Goal: Complete application form

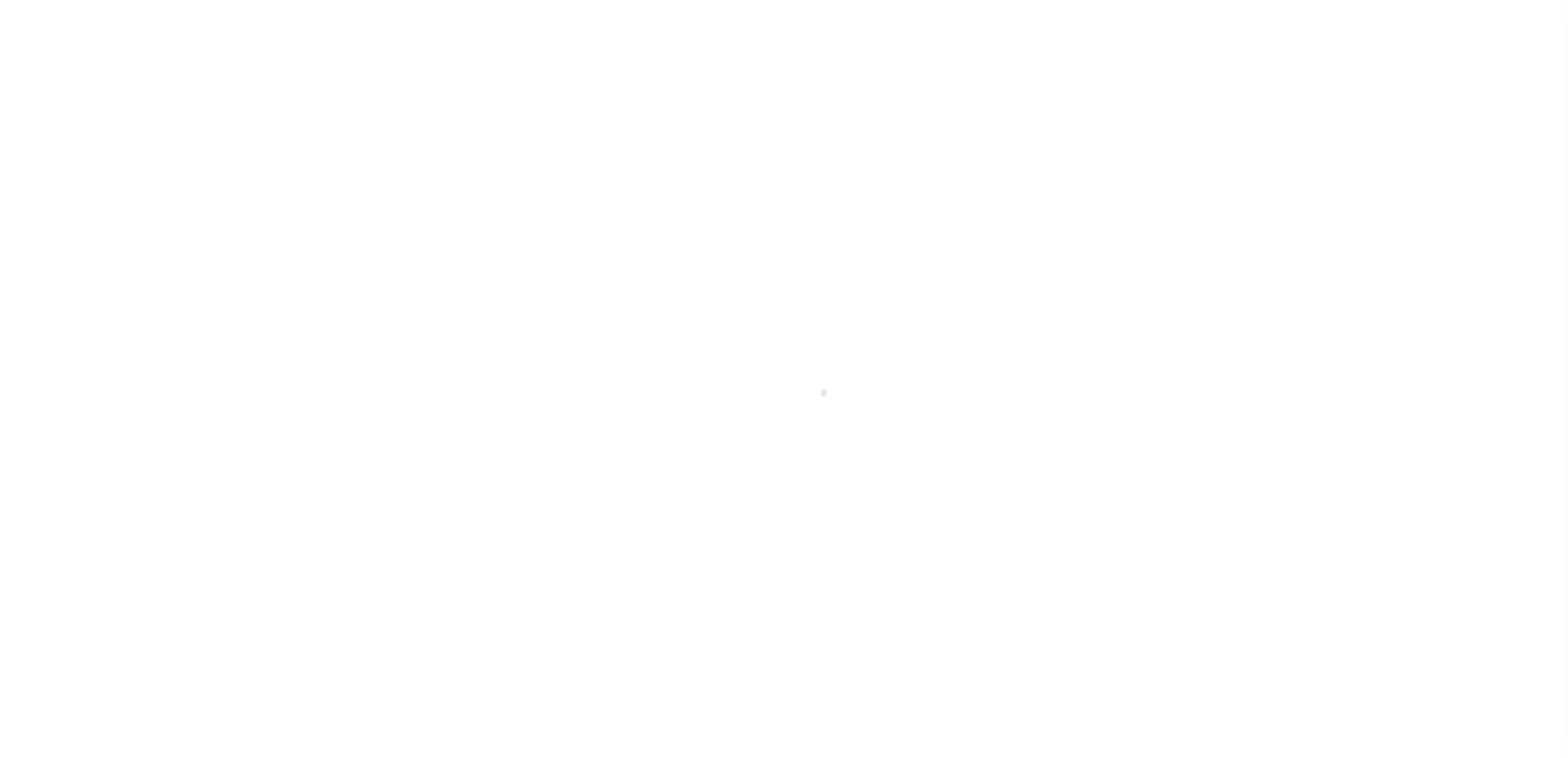
scroll to position [41, 0]
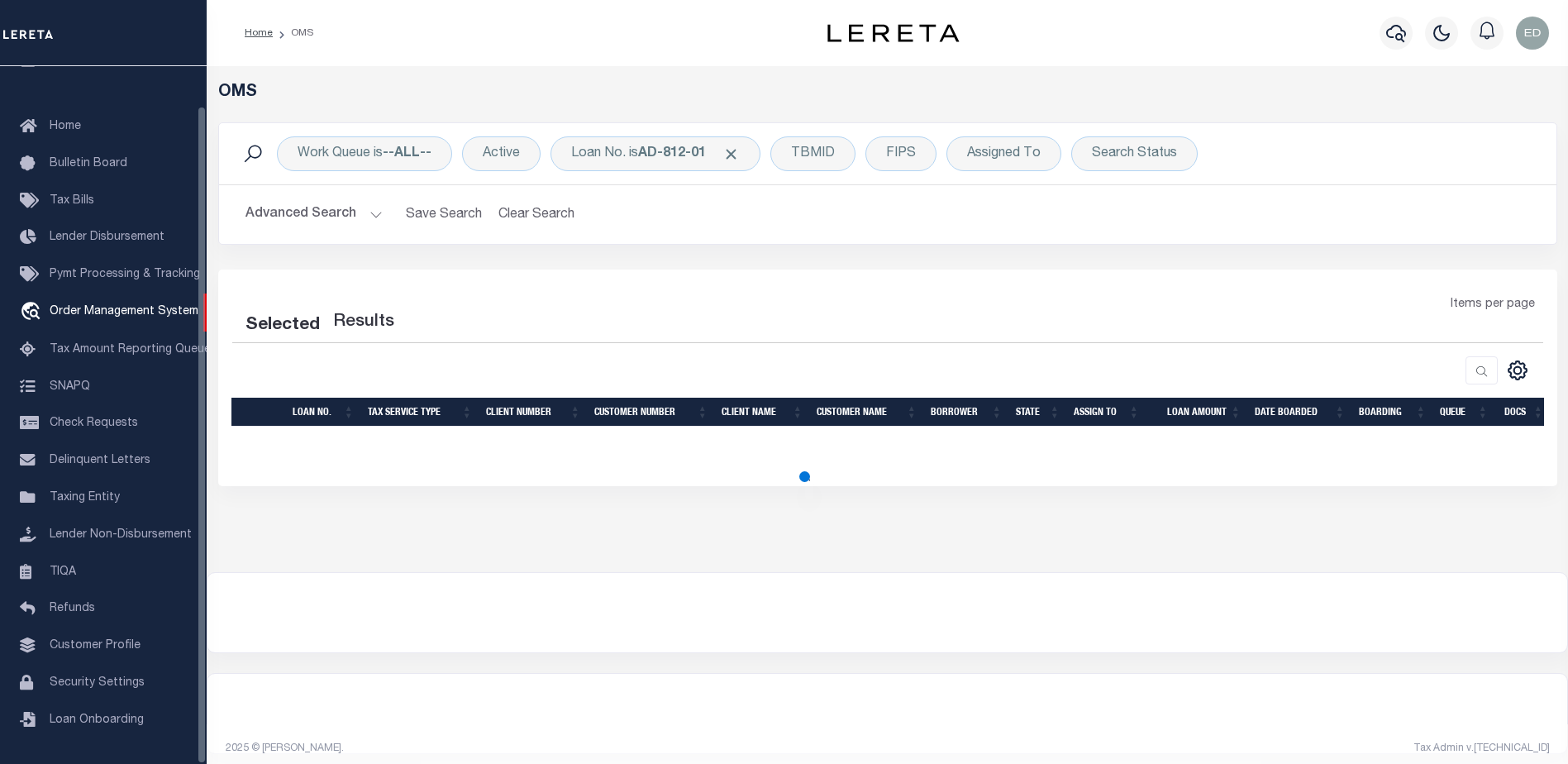
select select "200"
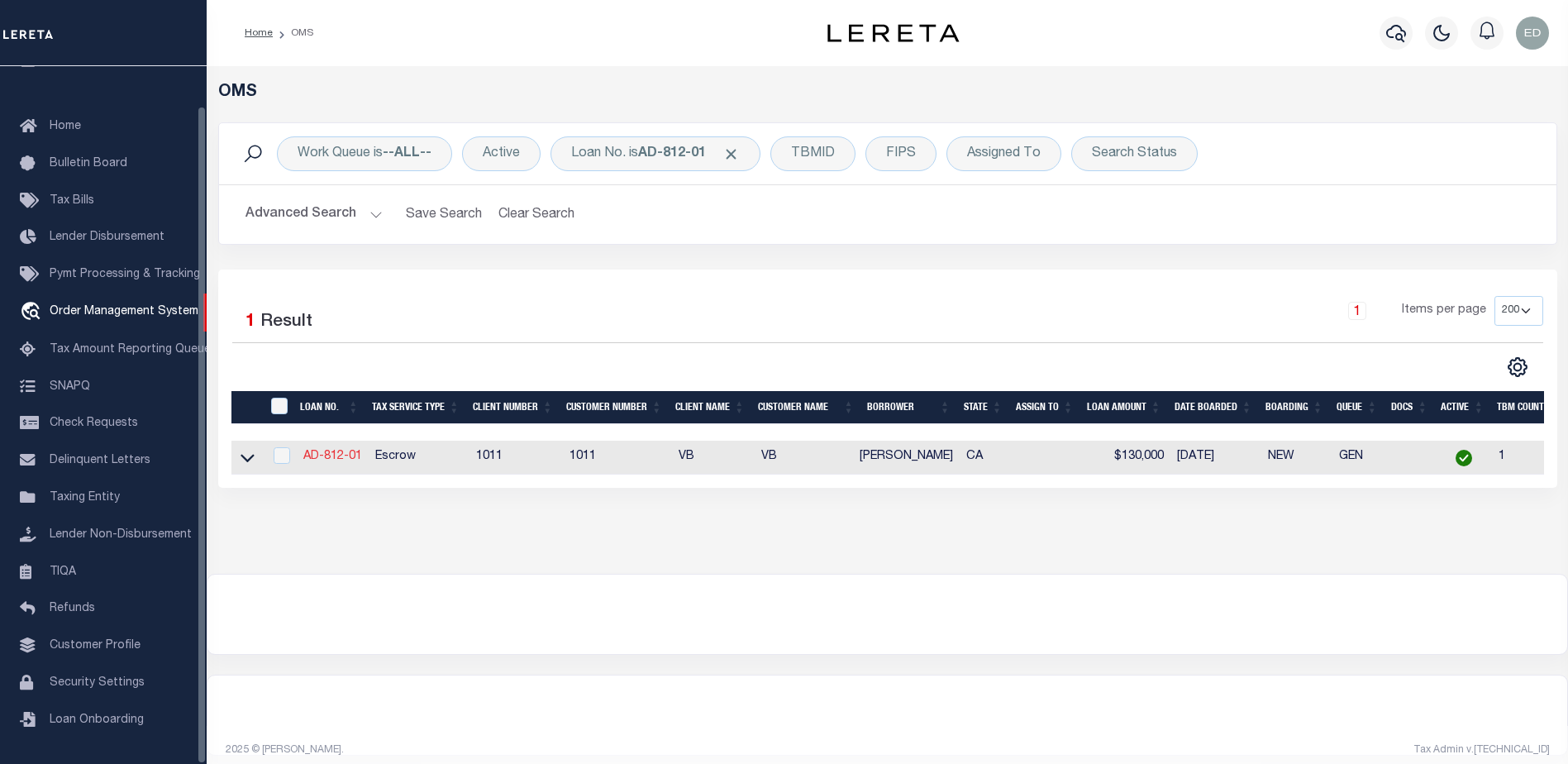
click at [359, 458] on link "AD-812-01" at bounding box center [332, 456] width 59 height 12
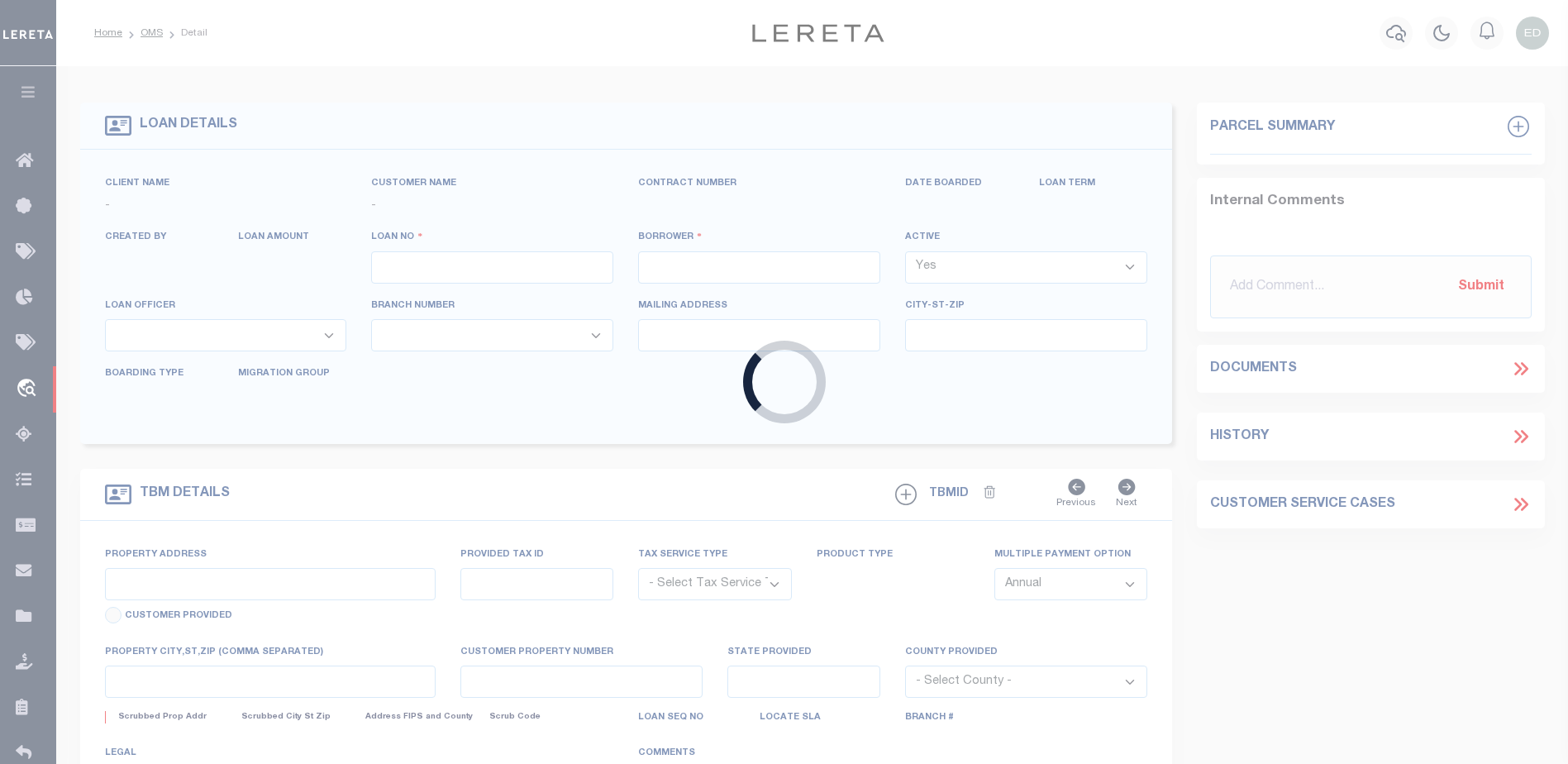
type input "AD-812-01"
type input "[PERSON_NAME]"
select select
type input "12162 [PERSON_NAME] DR"
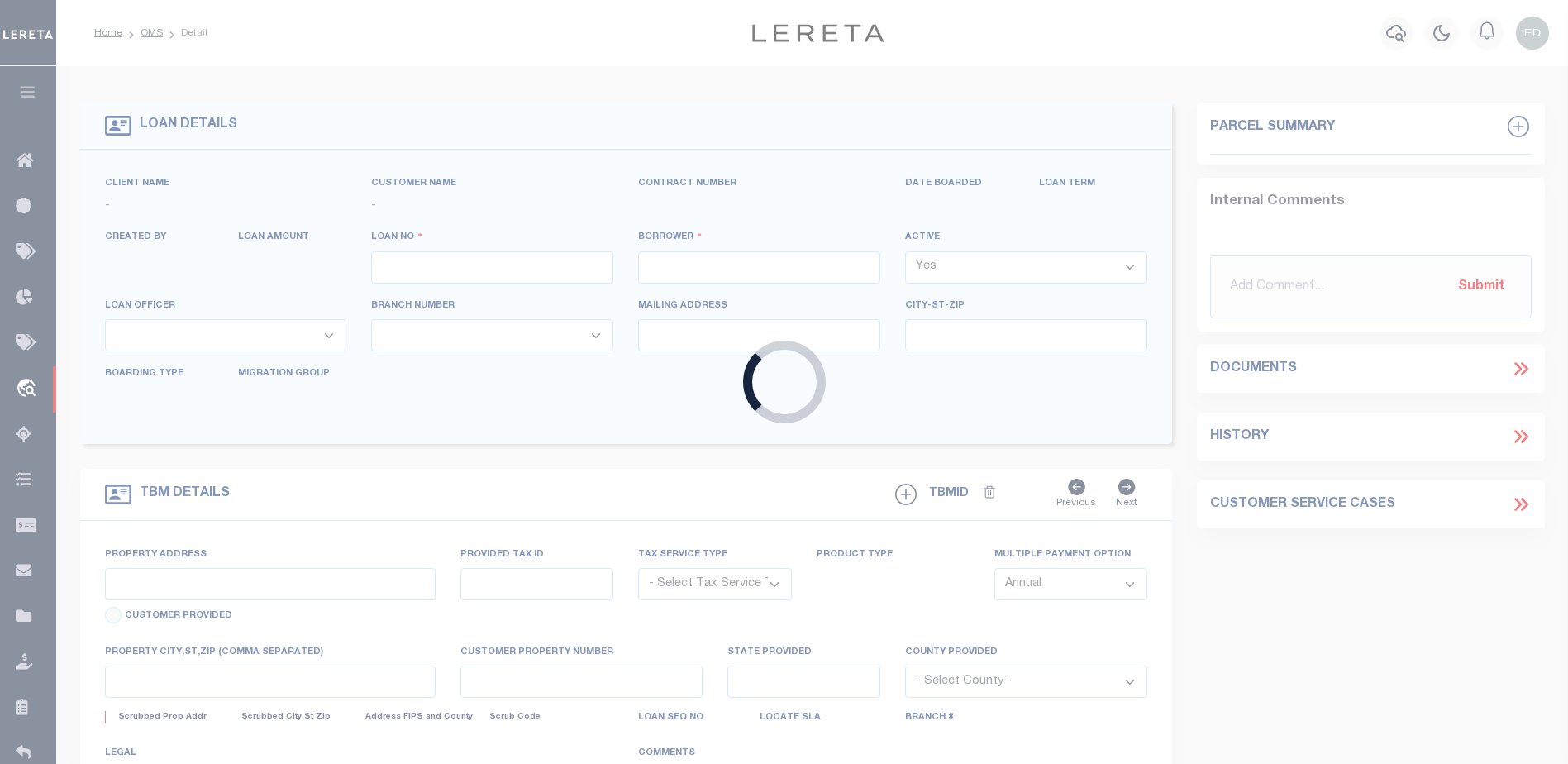
type input "[GEOGRAPHIC_DATA]-3931"
type input "[DATE]"
select select "10"
select select "Escrow"
type input "12162 [PERSON_NAME] DR"
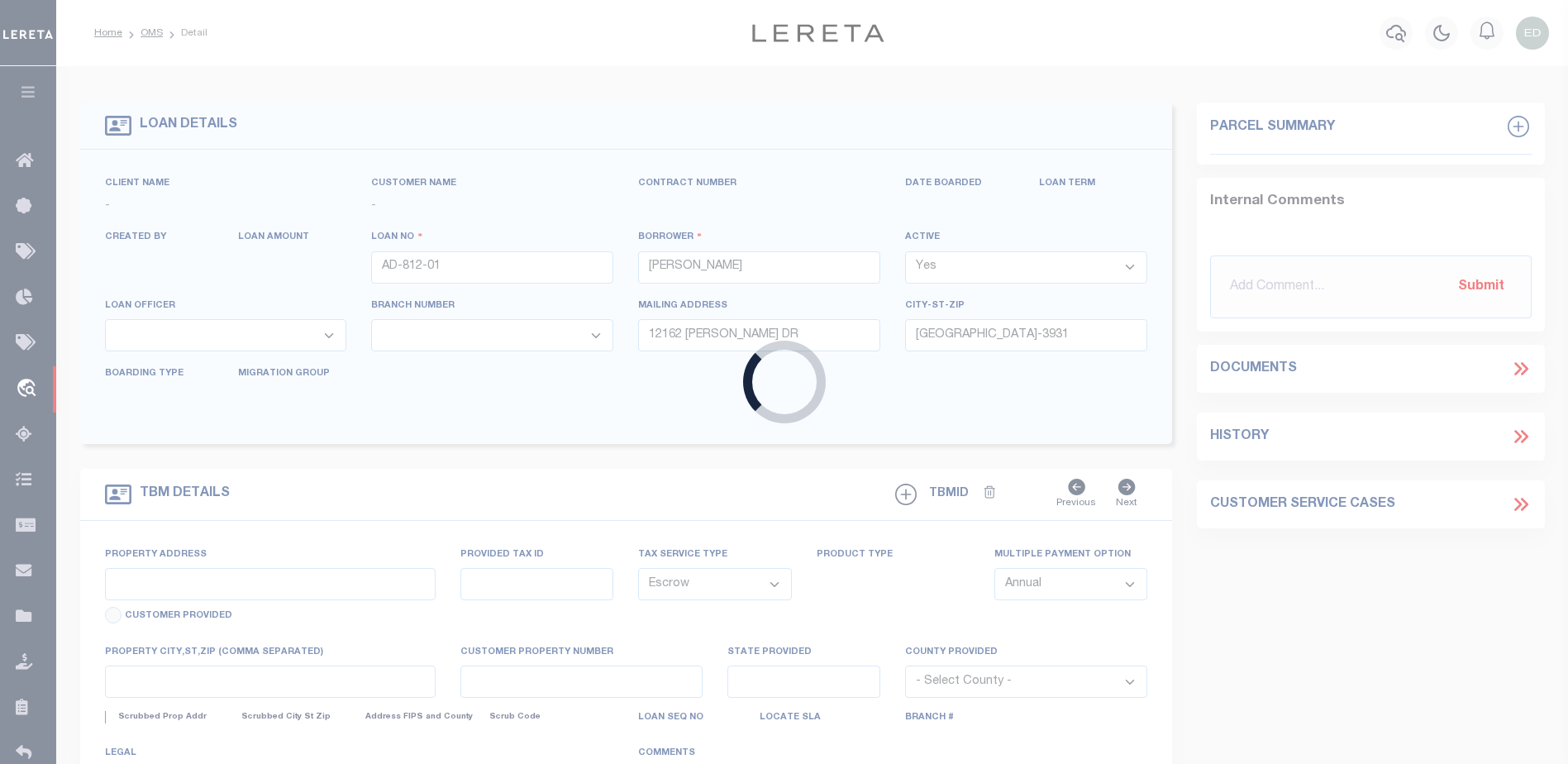
select select
type input "[GEOGRAPHIC_DATA]-3931"
type input "CA"
select select
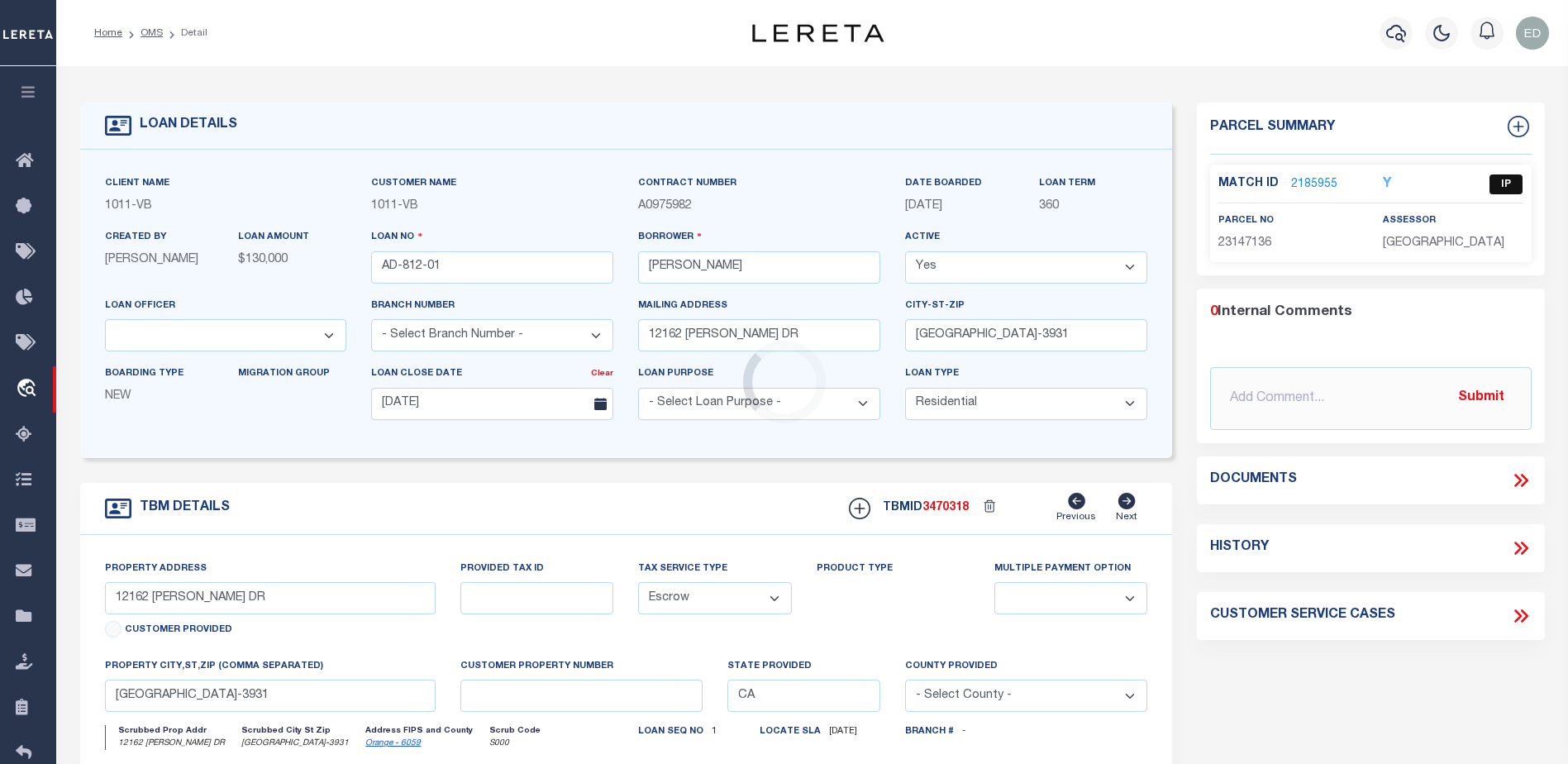
select select "19653"
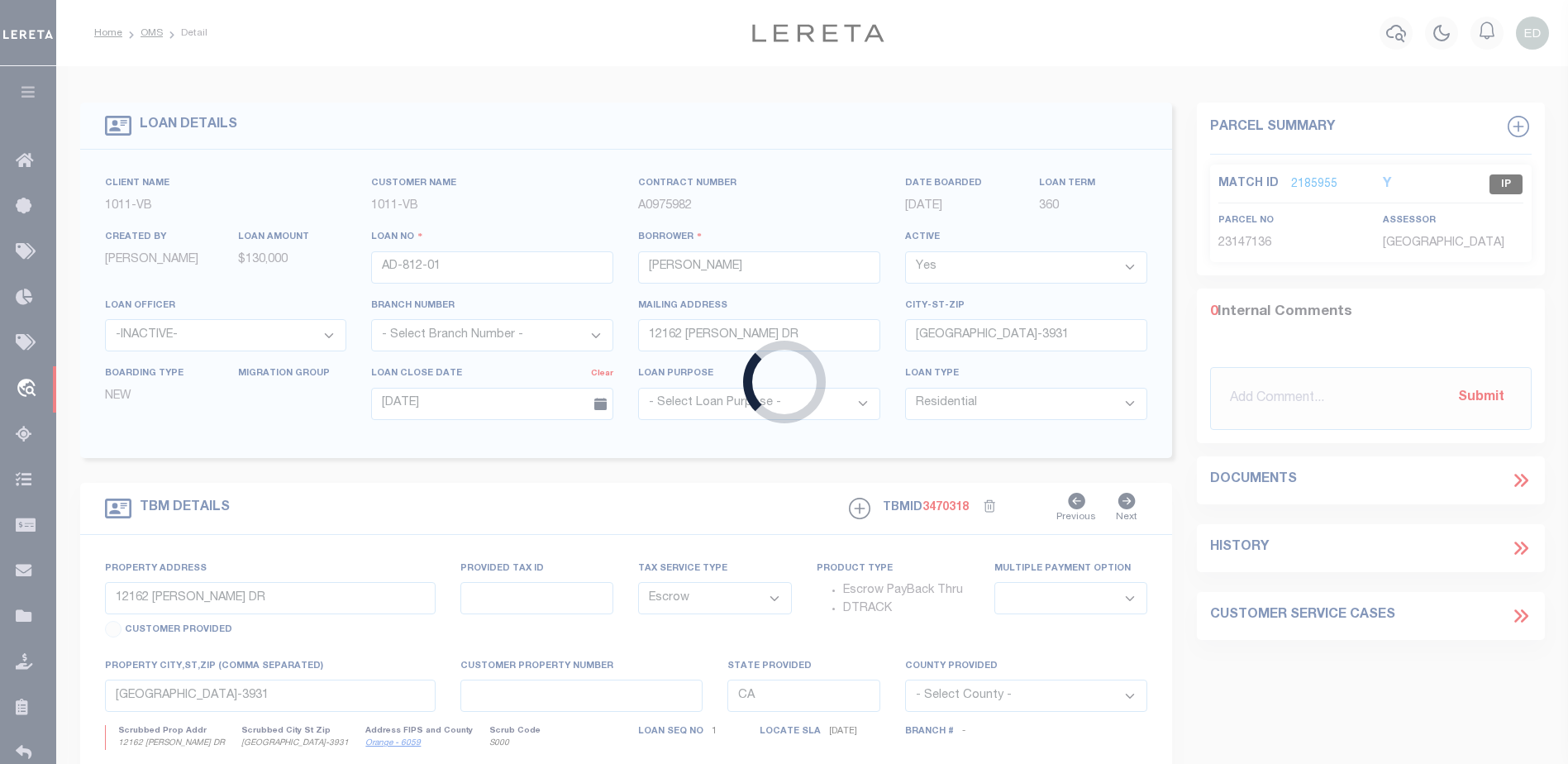
type input "3919991431-00007"
type input "LGDTB LLC"
select select
select select "100"
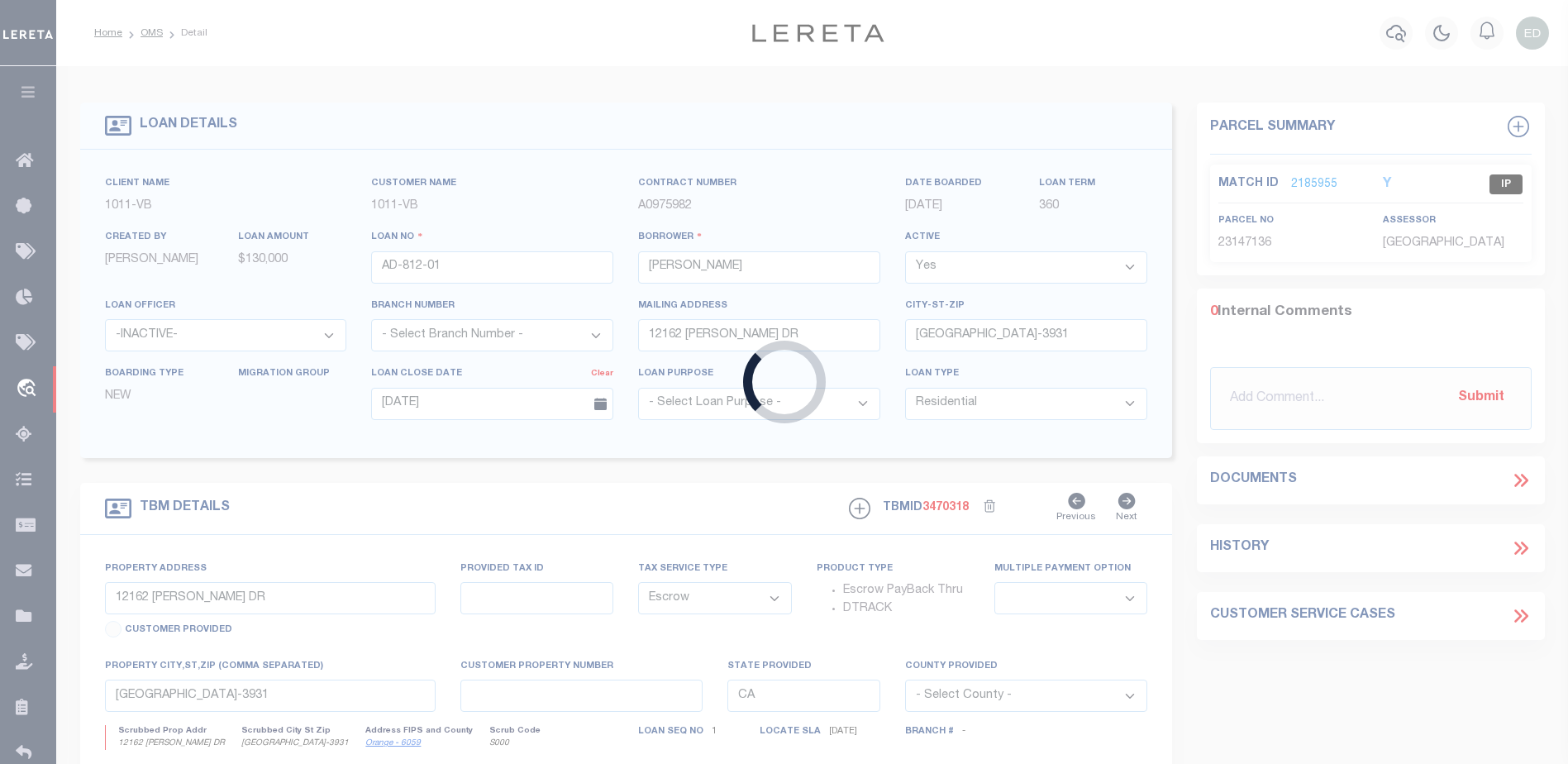
select select
select select "NonEscrow"
type input "[STREET_ADDRESS]"
select select
type input "VALDOSTA GA 31602"
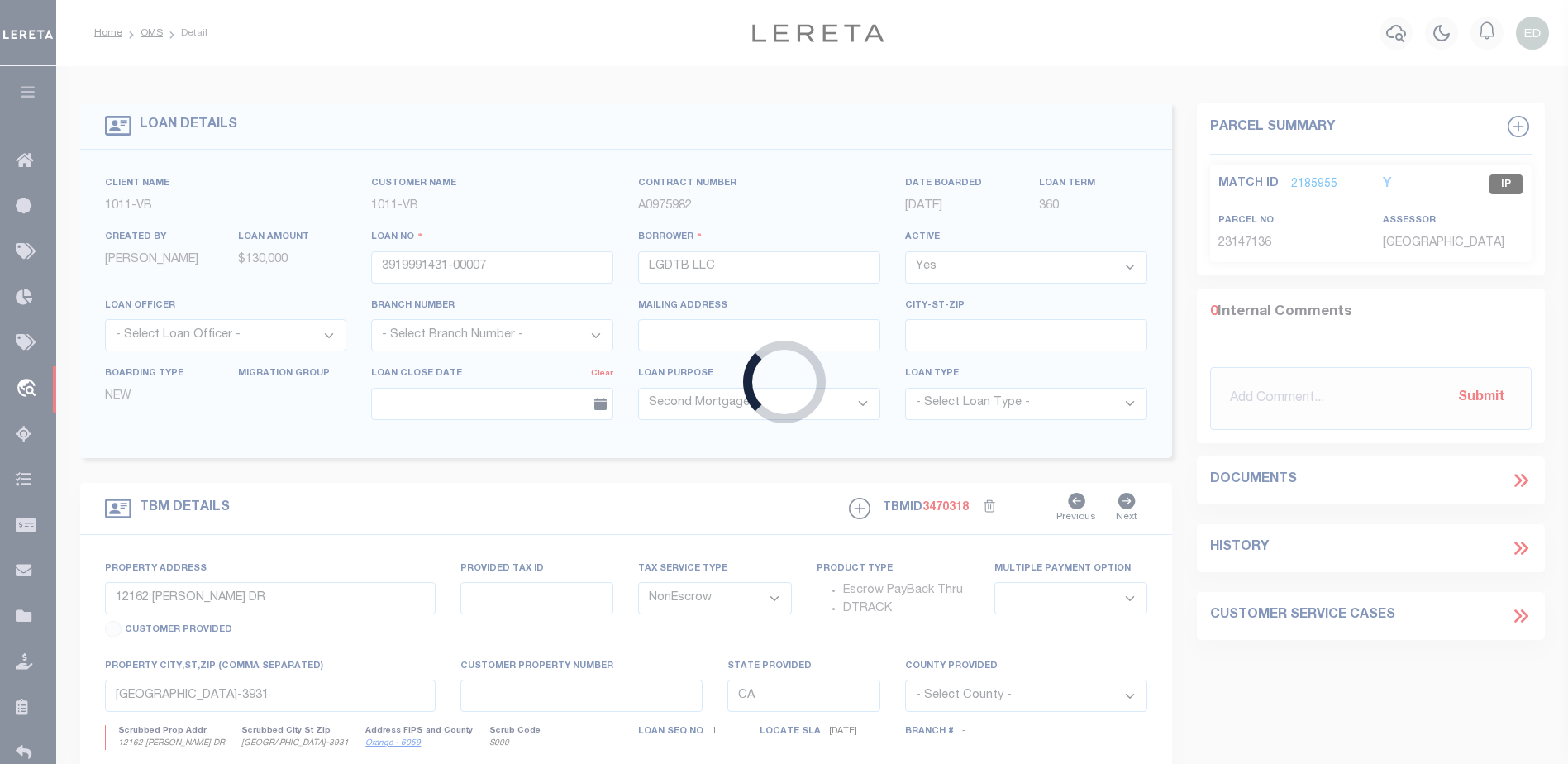
type input "GA"
select select
select select "13023"
select select "5149"
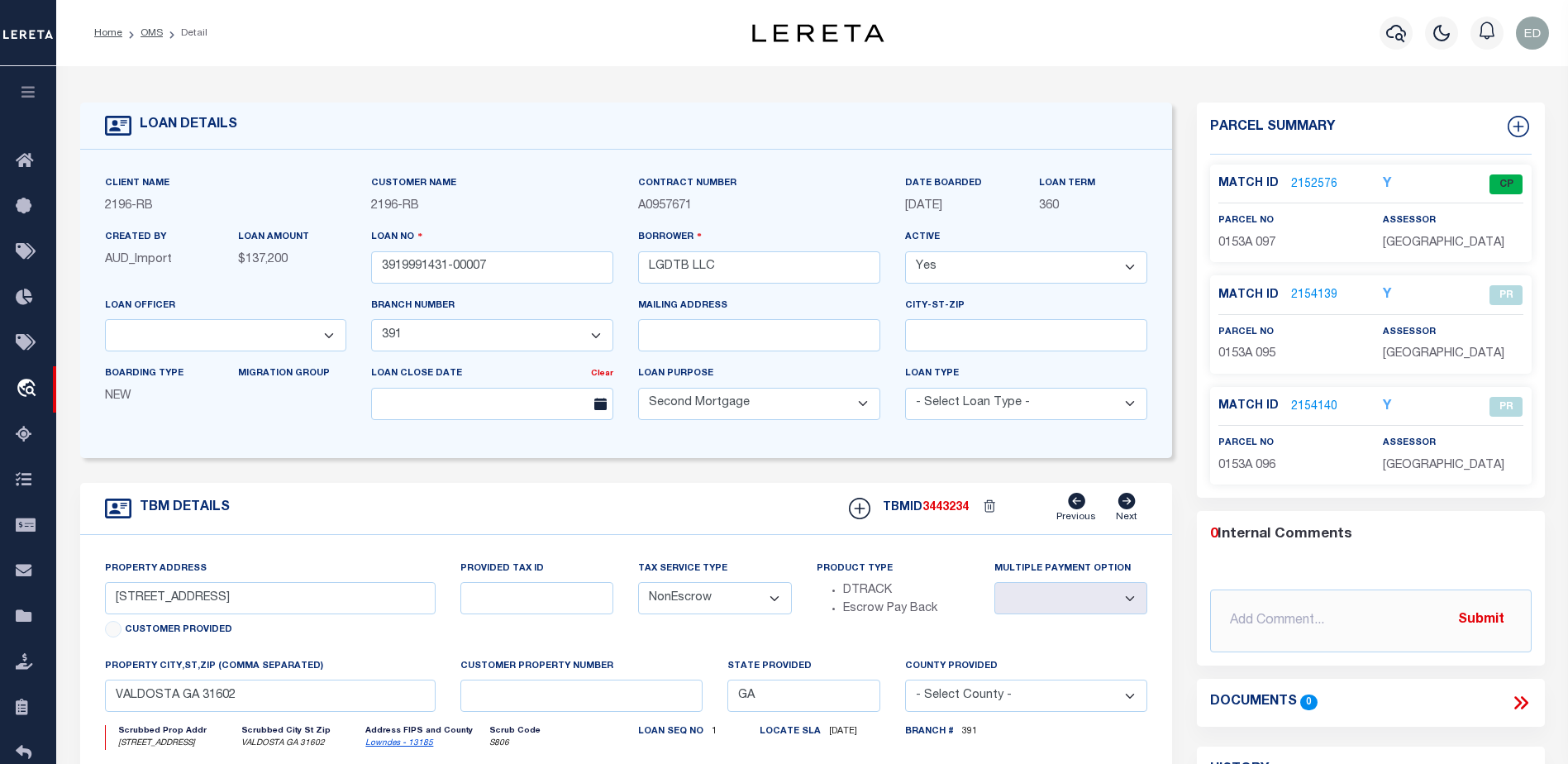
click at [1318, 293] on link "2154139" at bounding box center [1314, 295] width 46 height 17
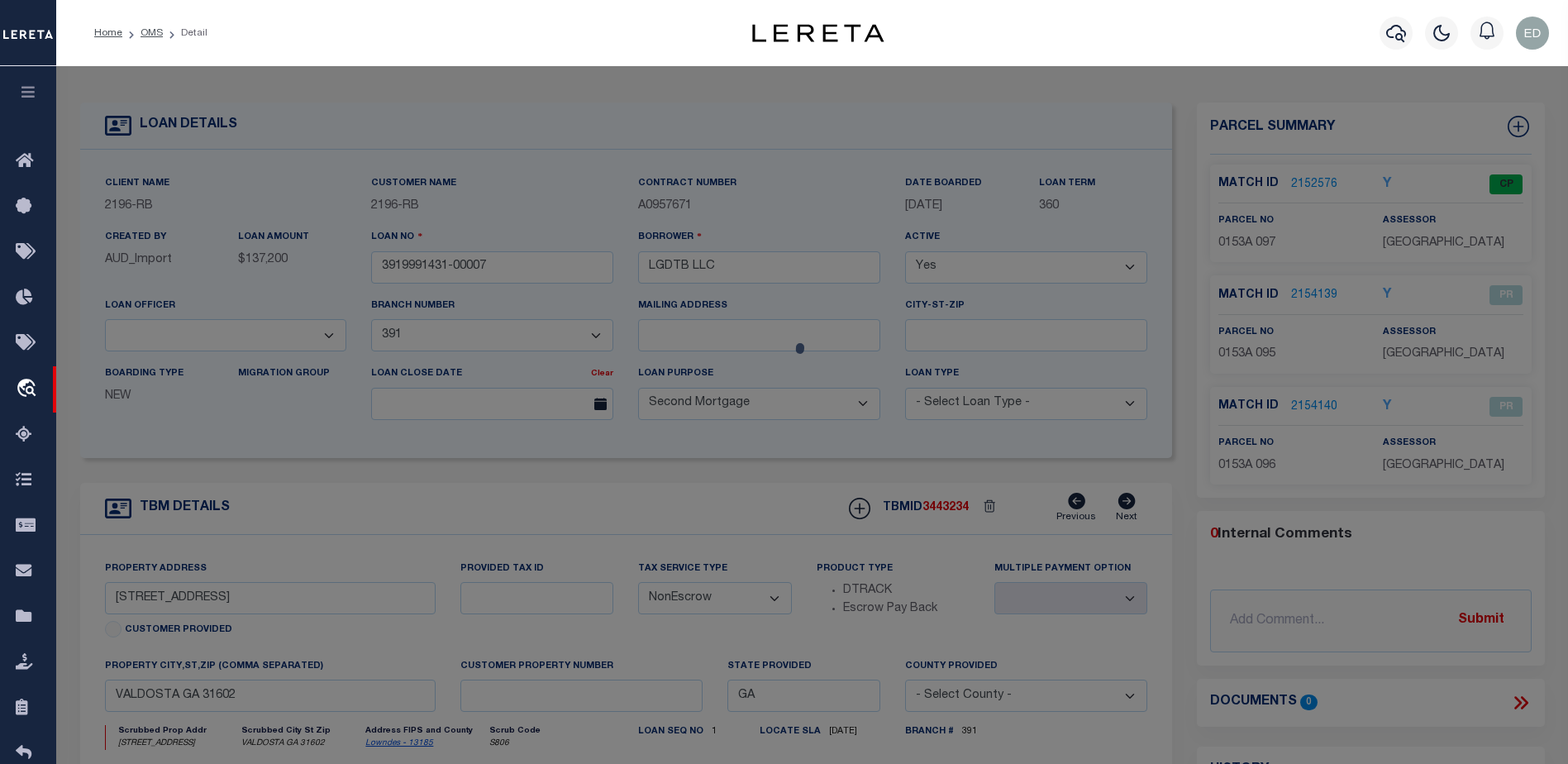
checkbox input "false"
select select "PR"
select select "MDD"
select select "ADD"
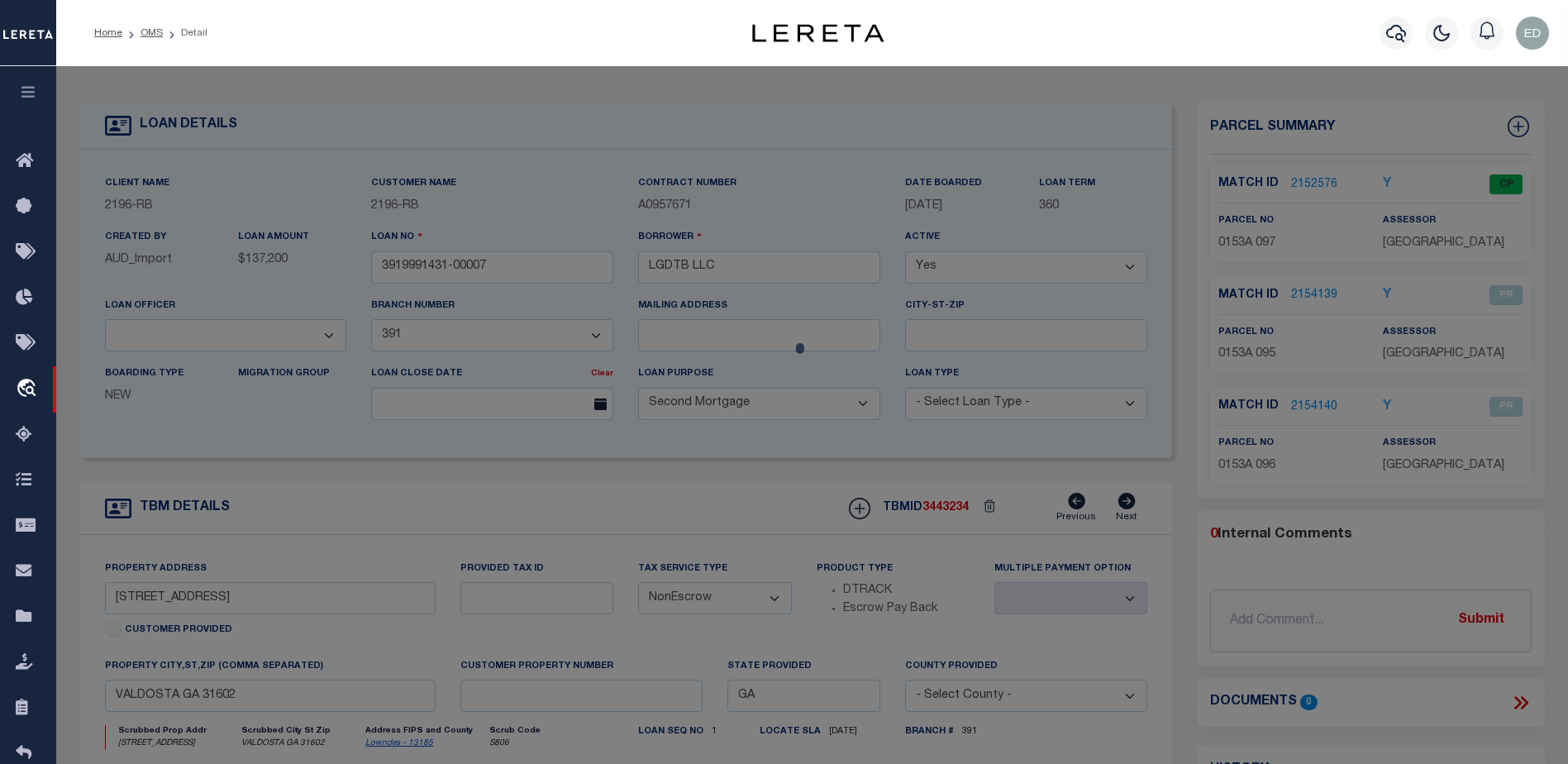
checkbox input "false"
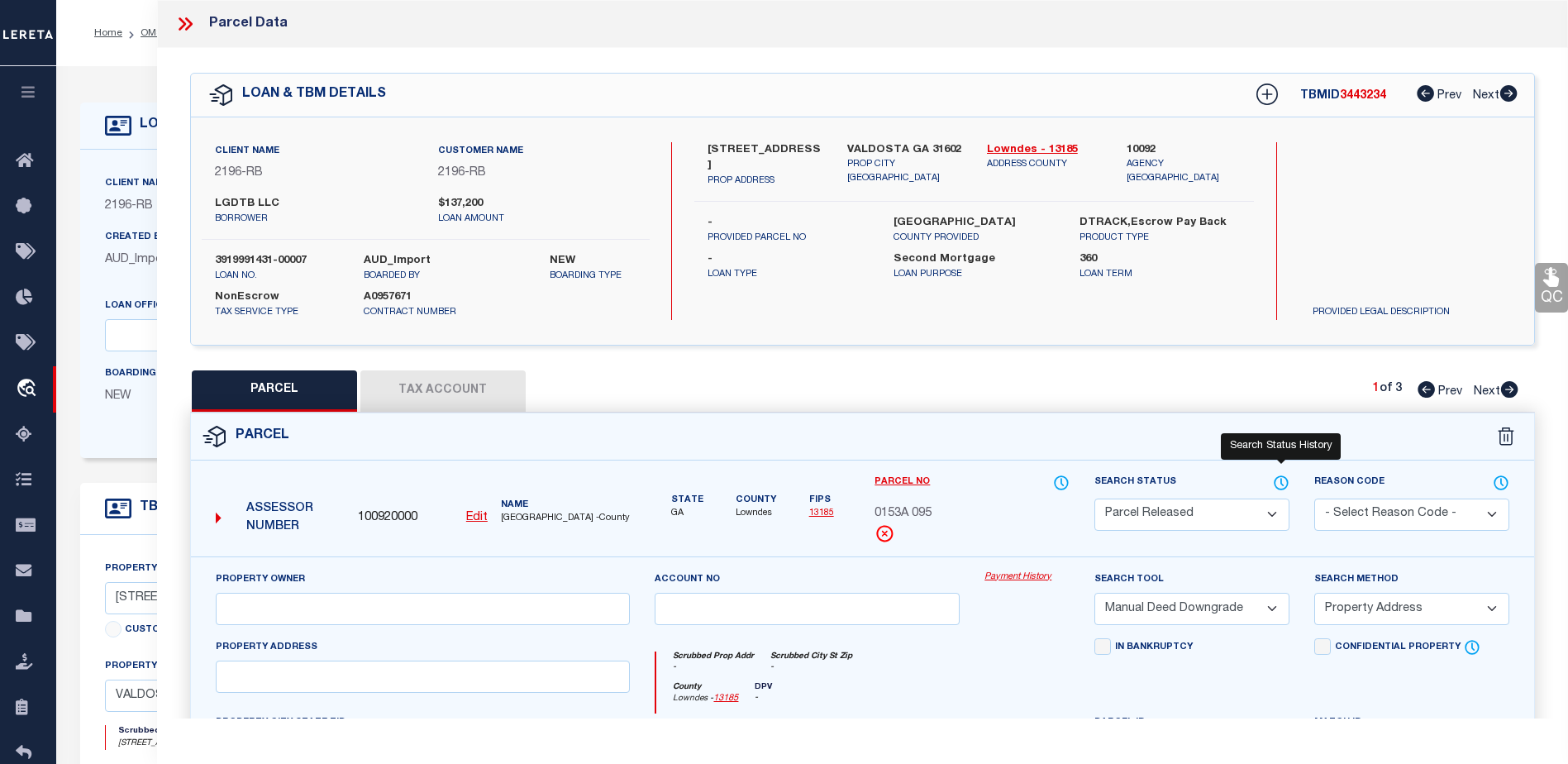
click at [1281, 479] on icon at bounding box center [1282, 482] width 2 height 6
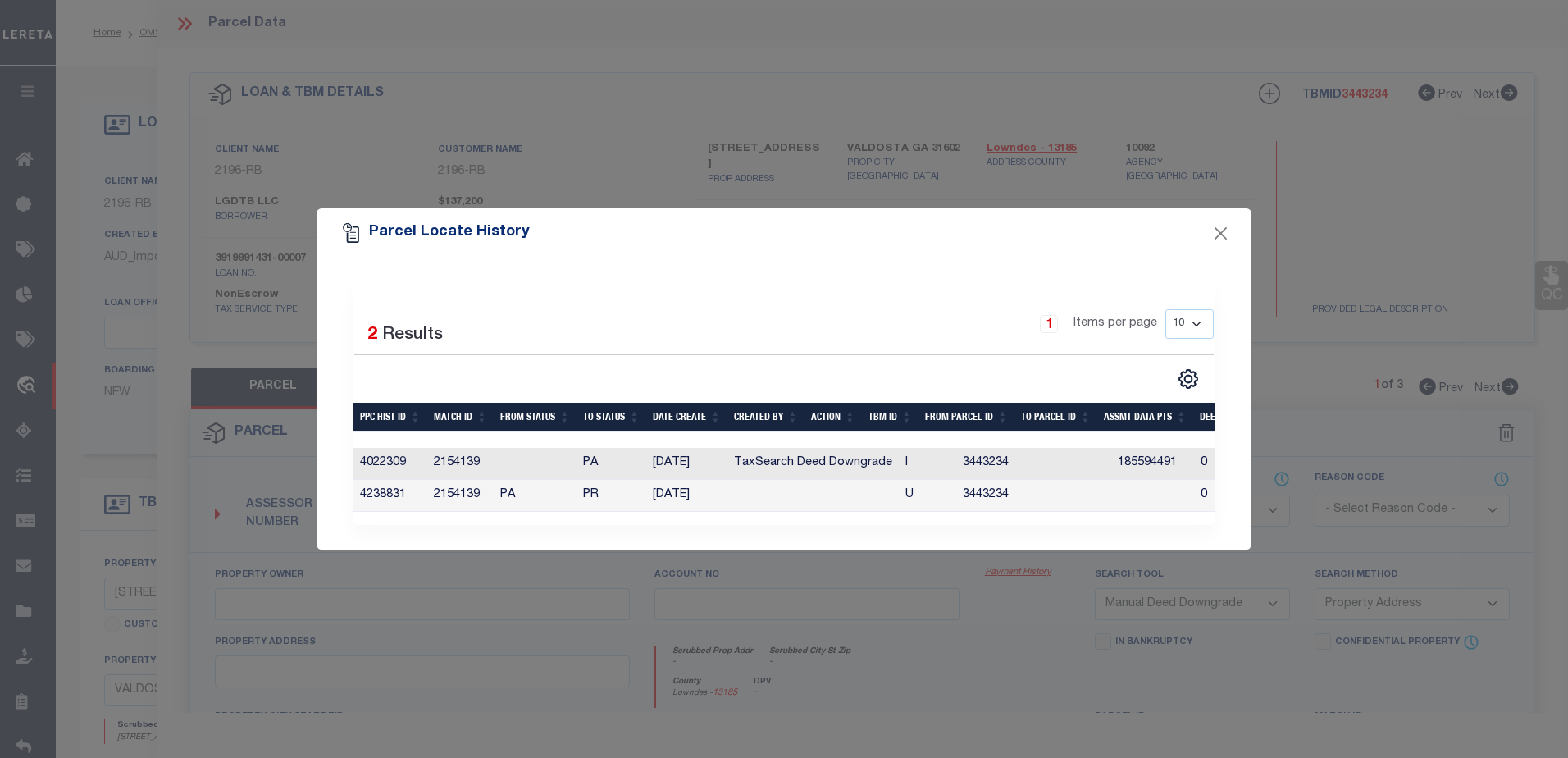
click at [765, 487] on td at bounding box center [812, 496] width 171 height 32
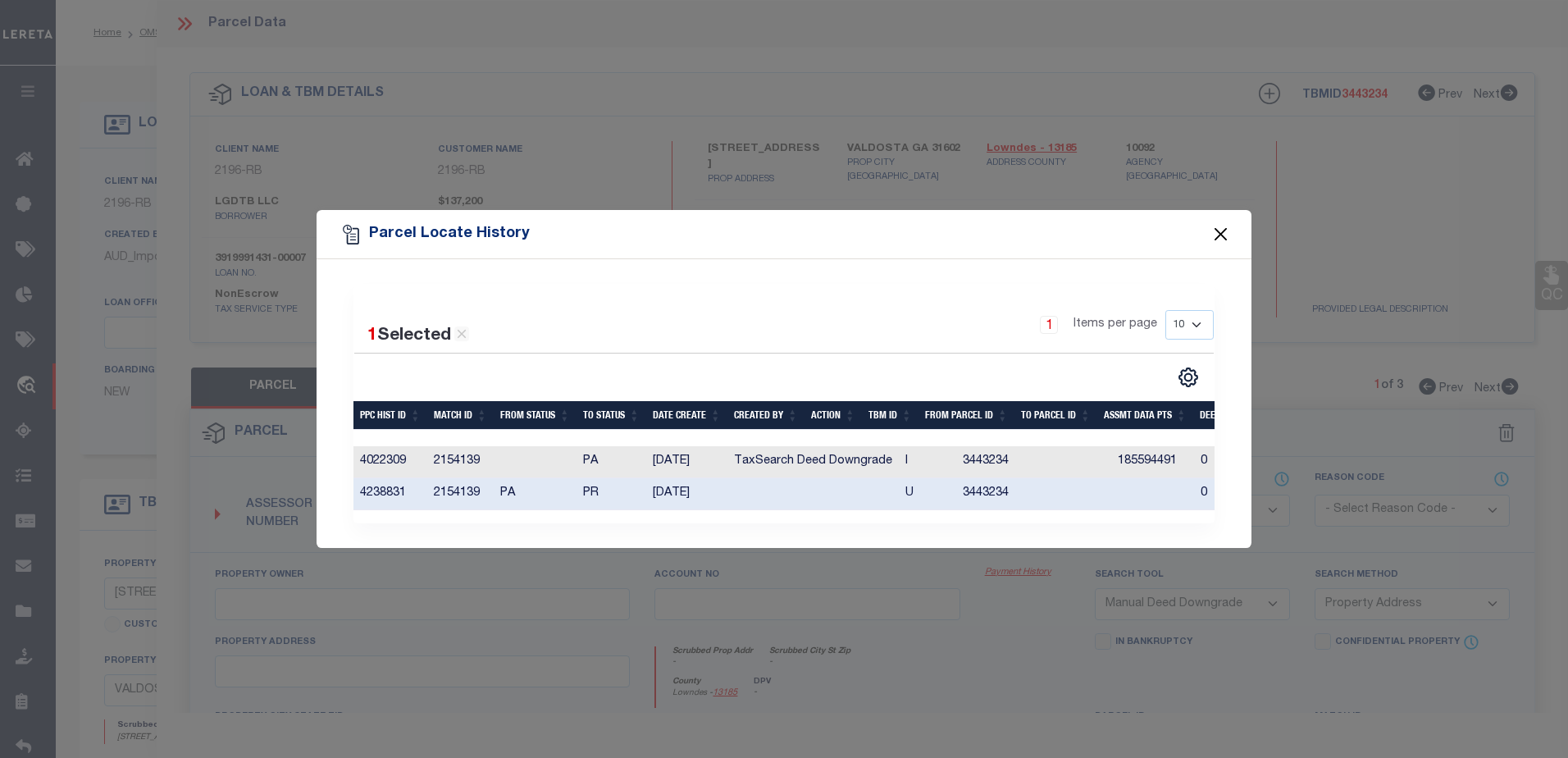
click at [1226, 224] on button "Close" at bounding box center [1221, 235] width 21 height 21
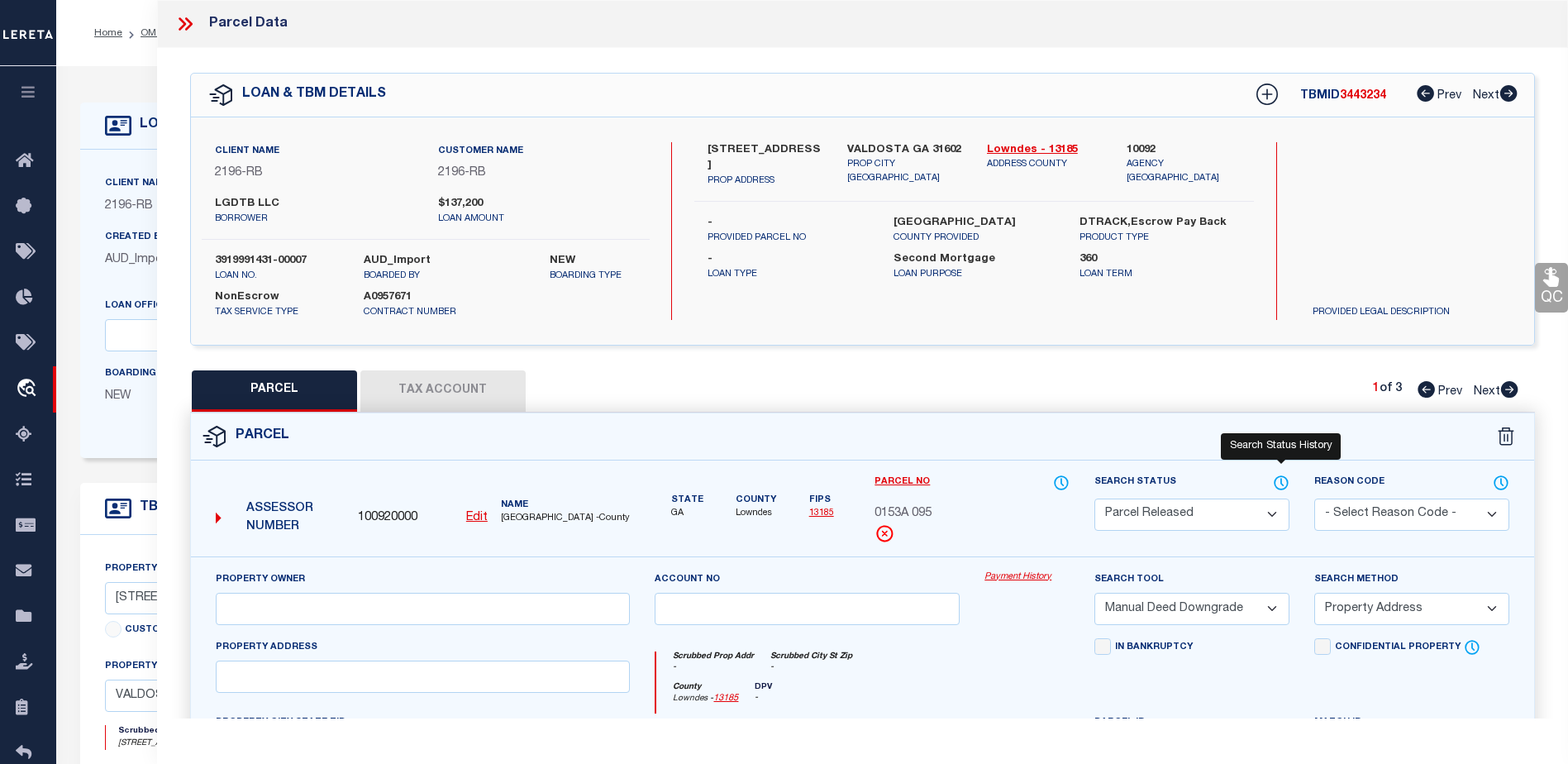
click at [1280, 483] on icon at bounding box center [1280, 483] width 16 height 18
